Goal: Find specific page/section: Find specific page/section

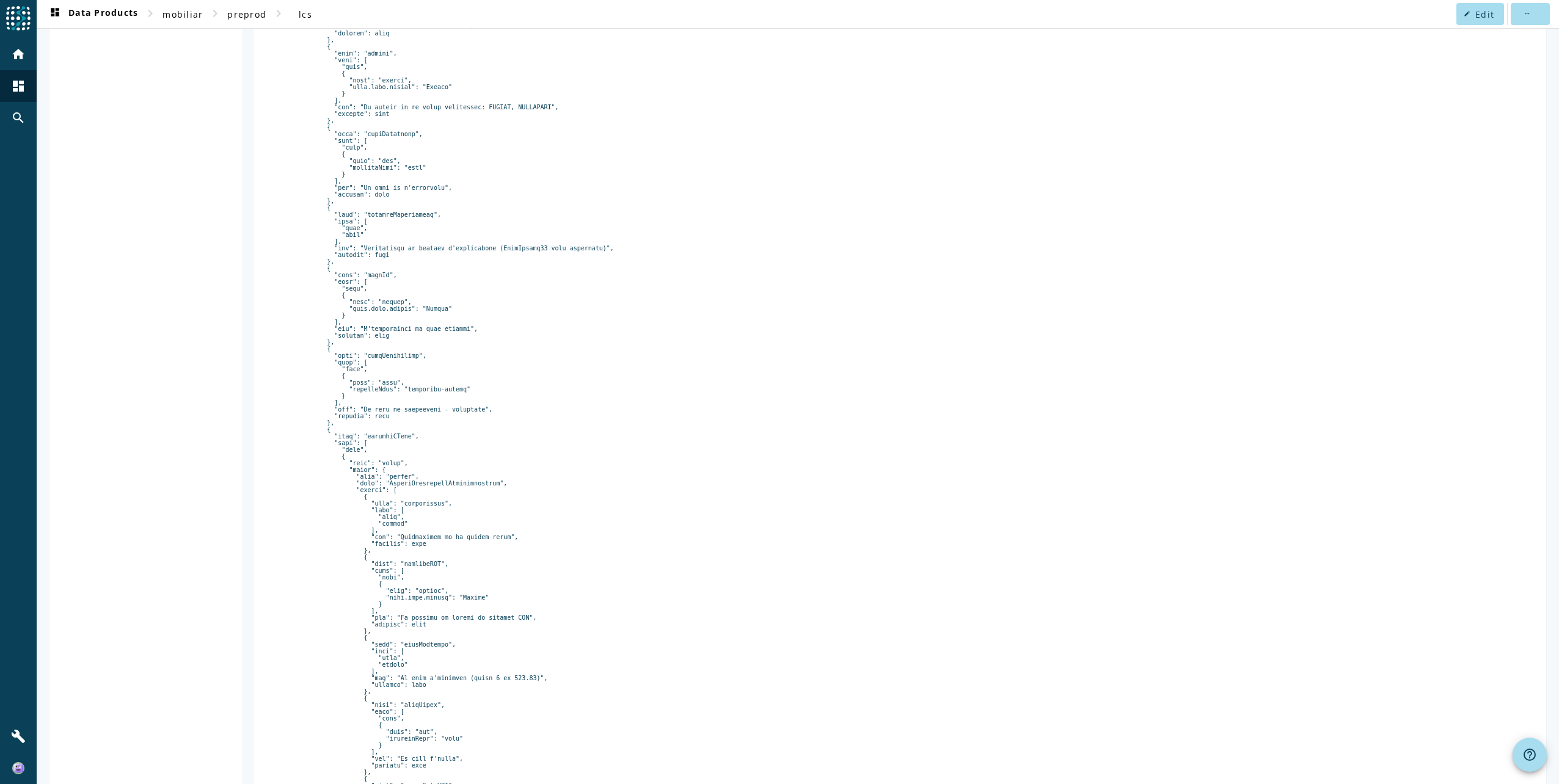
scroll to position [2107, 0]
click at [258, 19] on span "preprod" at bounding box center [247, 14] width 39 height 12
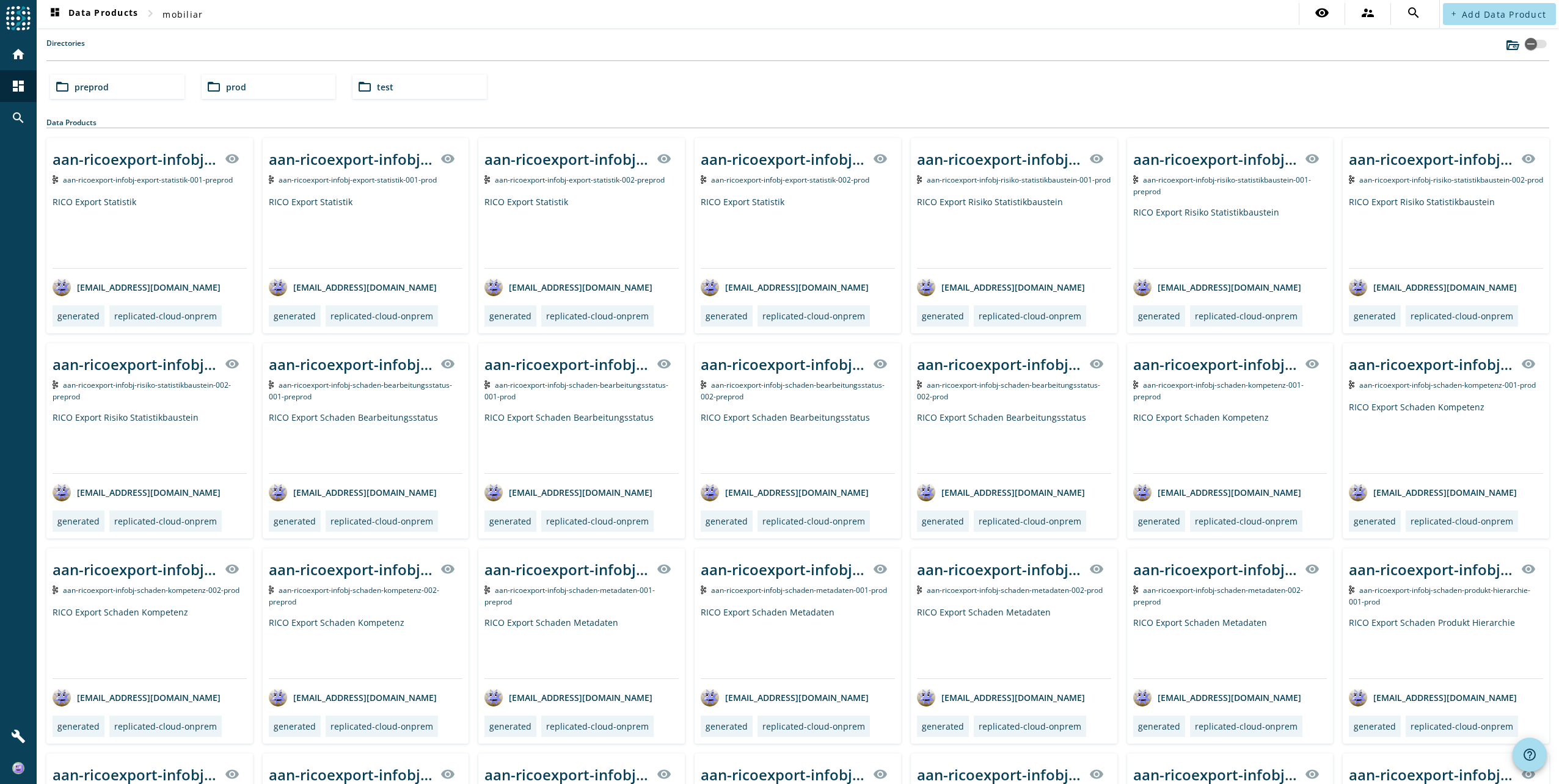
click at [66, 93] on mat-icon "folder_open" at bounding box center [62, 87] width 15 height 15
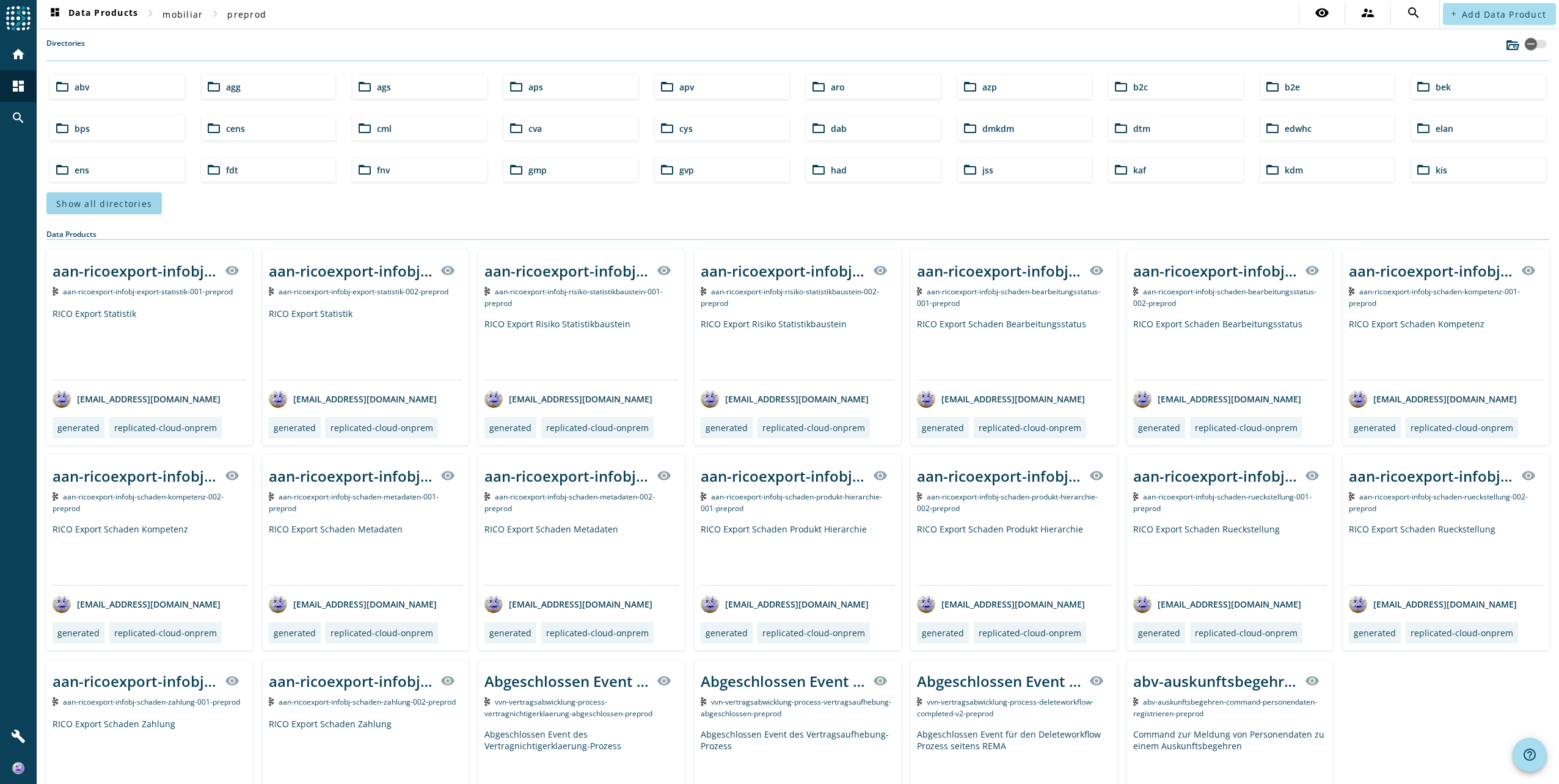
click at [91, 206] on span "Show all directories" at bounding box center [104, 203] width 96 height 12
